Goal: Task Accomplishment & Management: Manage account settings

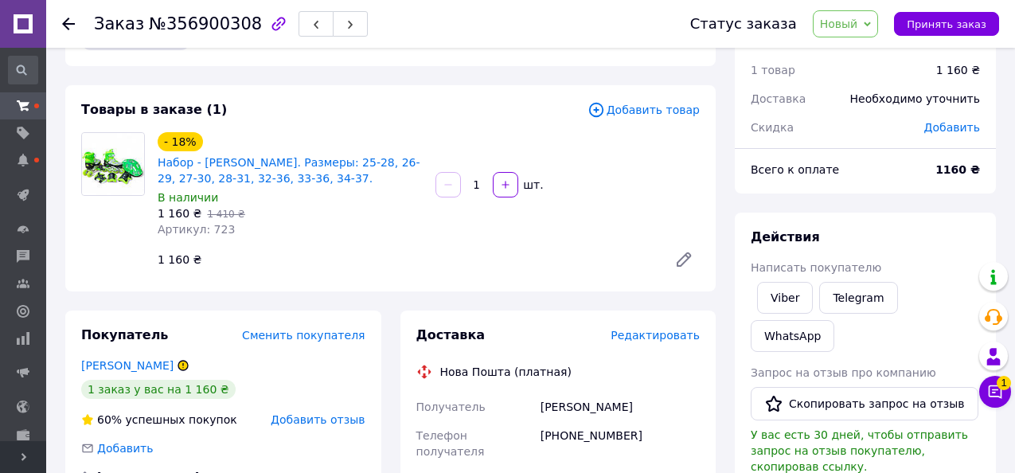
scroll to position [80, 0]
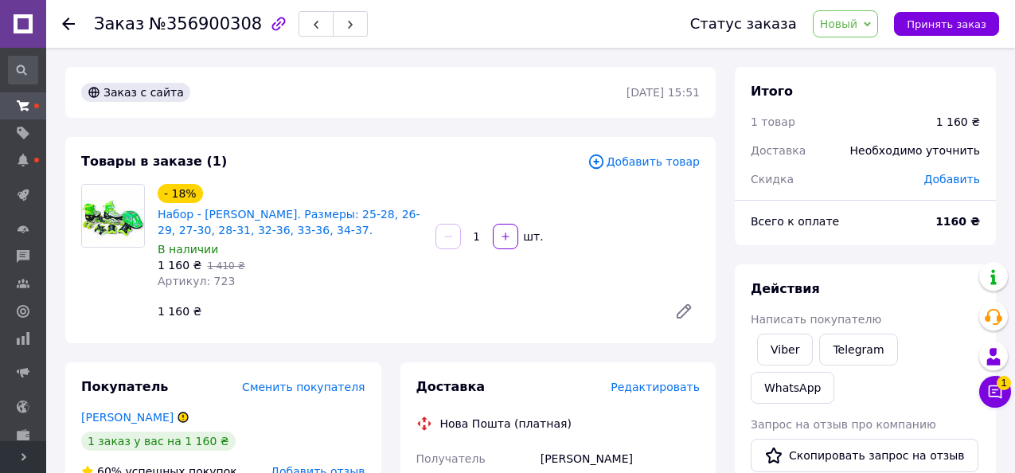
click at [517, 166] on div "Товары в заказе (1)" at bounding box center [334, 162] width 506 height 18
click at [953, 25] on span "Принять заказ" at bounding box center [947, 24] width 80 height 12
